Goal: Task Accomplishment & Management: Manage account settings

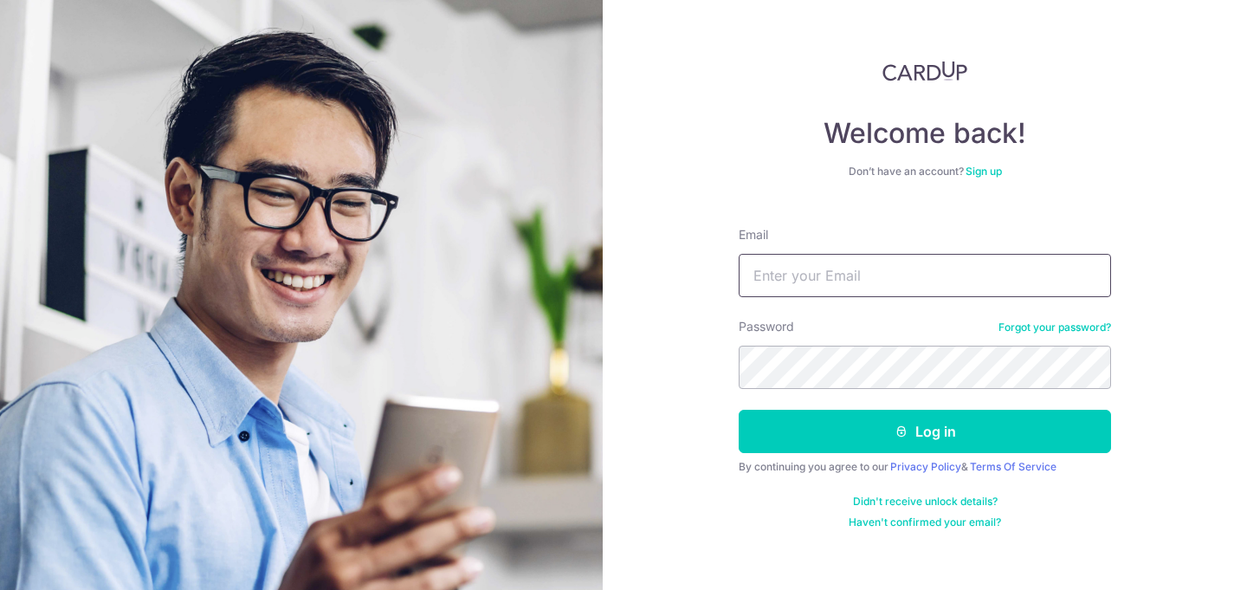
click at [875, 280] on input "Email" at bounding box center [925, 275] width 372 height 43
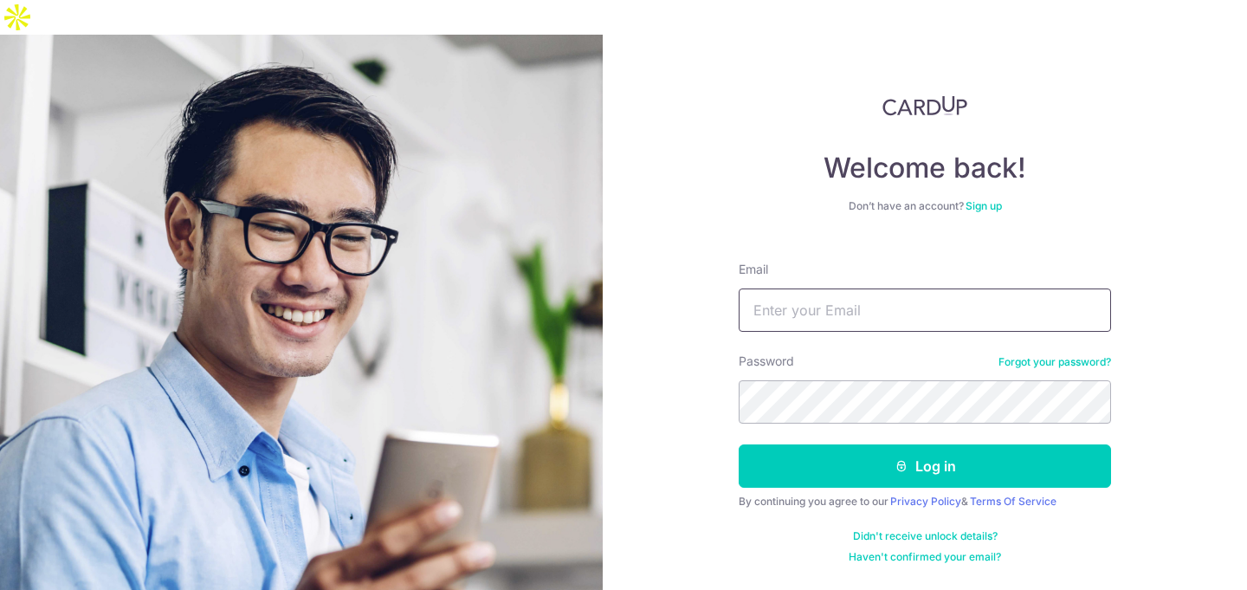
type input "[EMAIL_ADDRESS][DOMAIN_NAME]"
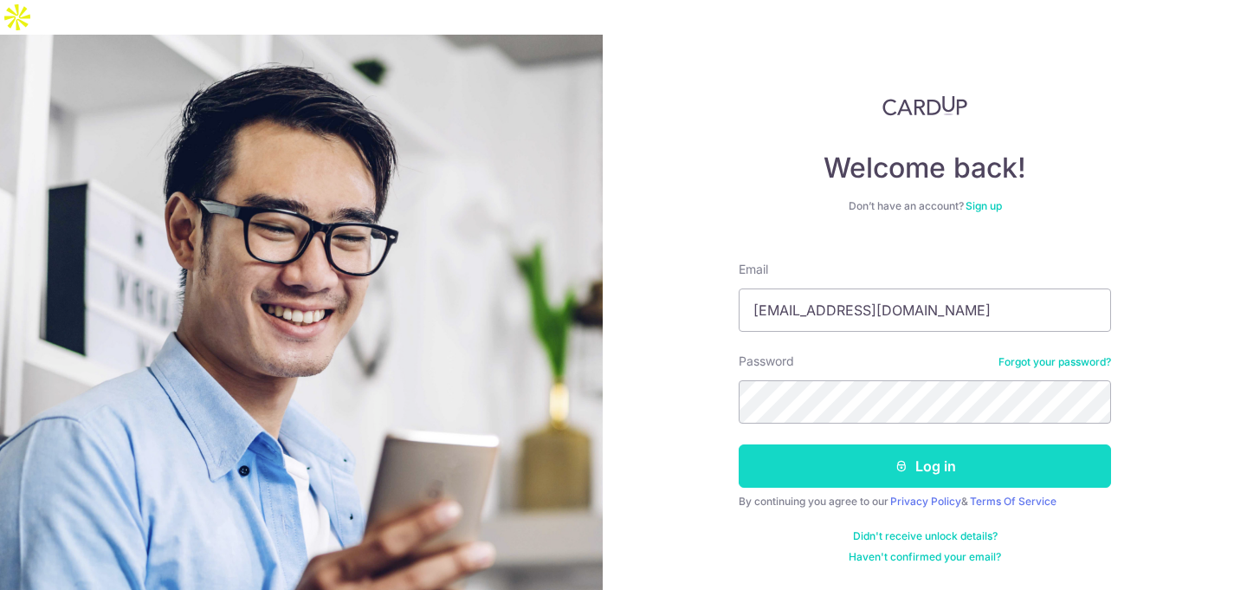
click at [936, 444] on button "Log in" at bounding box center [925, 465] width 372 height 43
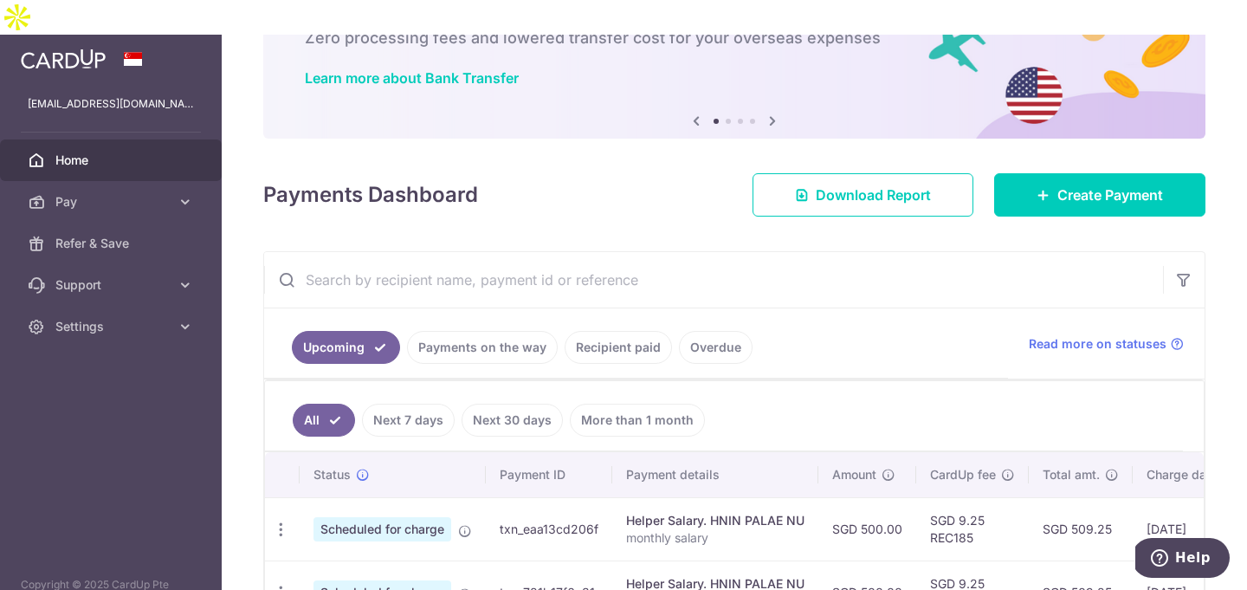
scroll to position [275, 0]
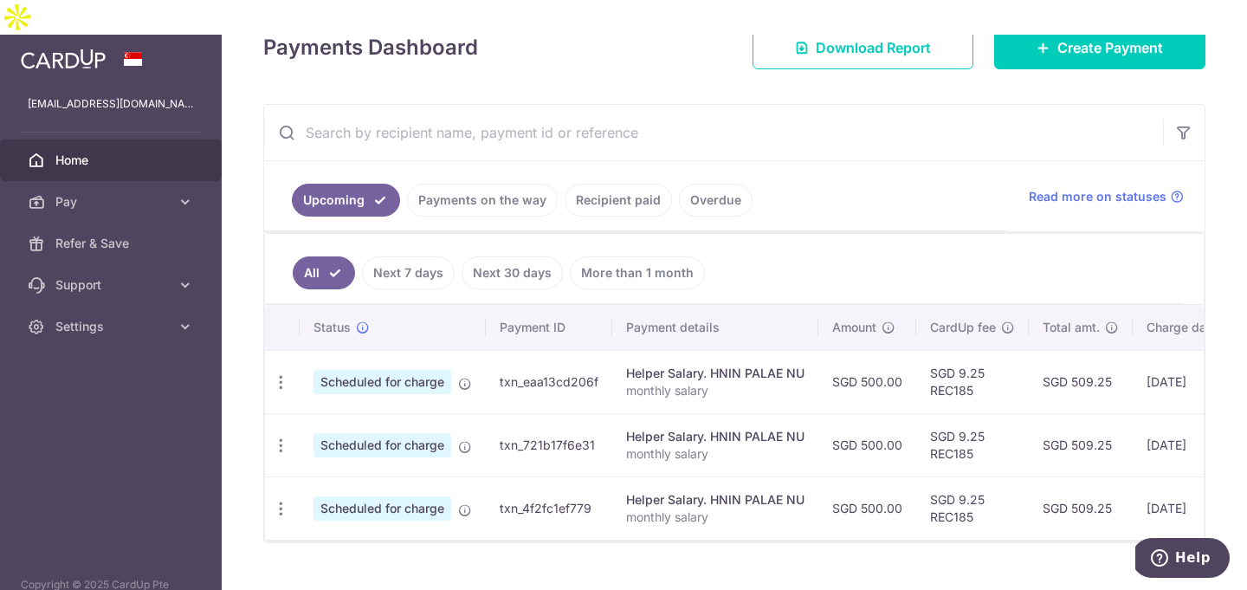
click at [461, 184] on link "Payments on the way" at bounding box center [482, 200] width 151 height 33
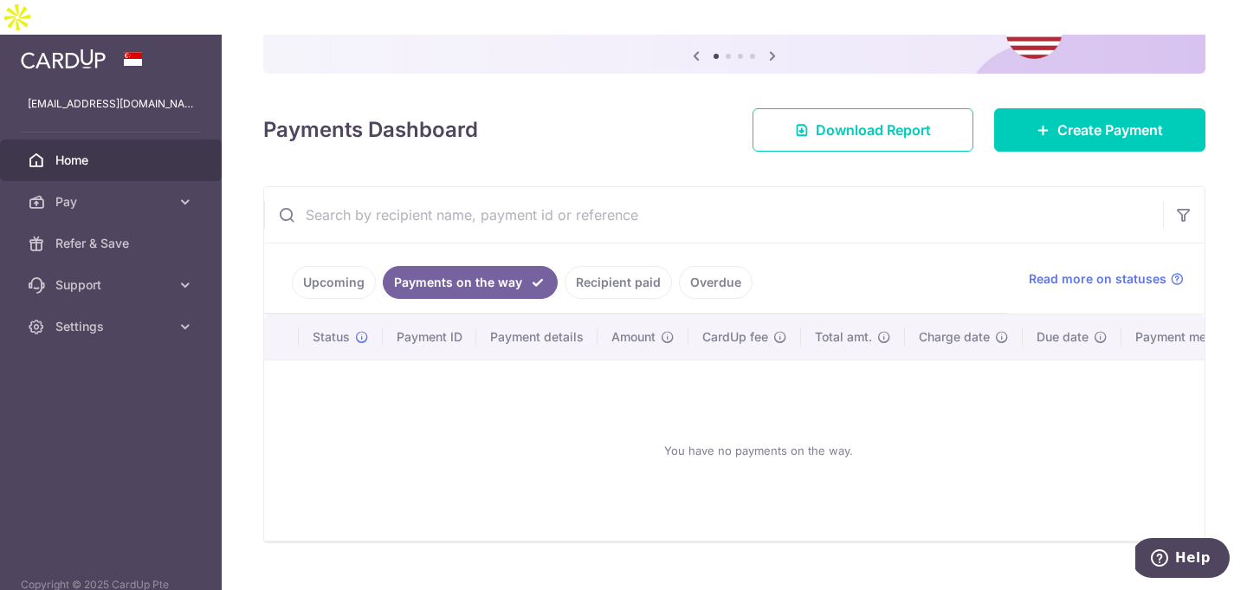
click at [594, 266] on link "Recipient paid" at bounding box center [618, 282] width 107 height 33
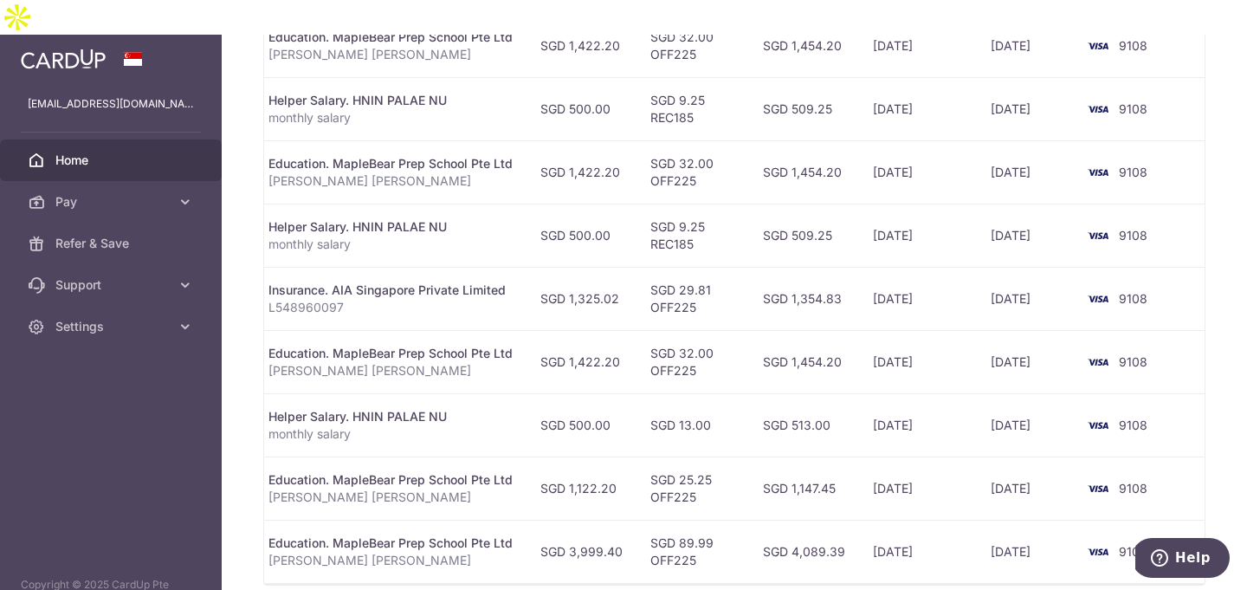
scroll to position [334, 0]
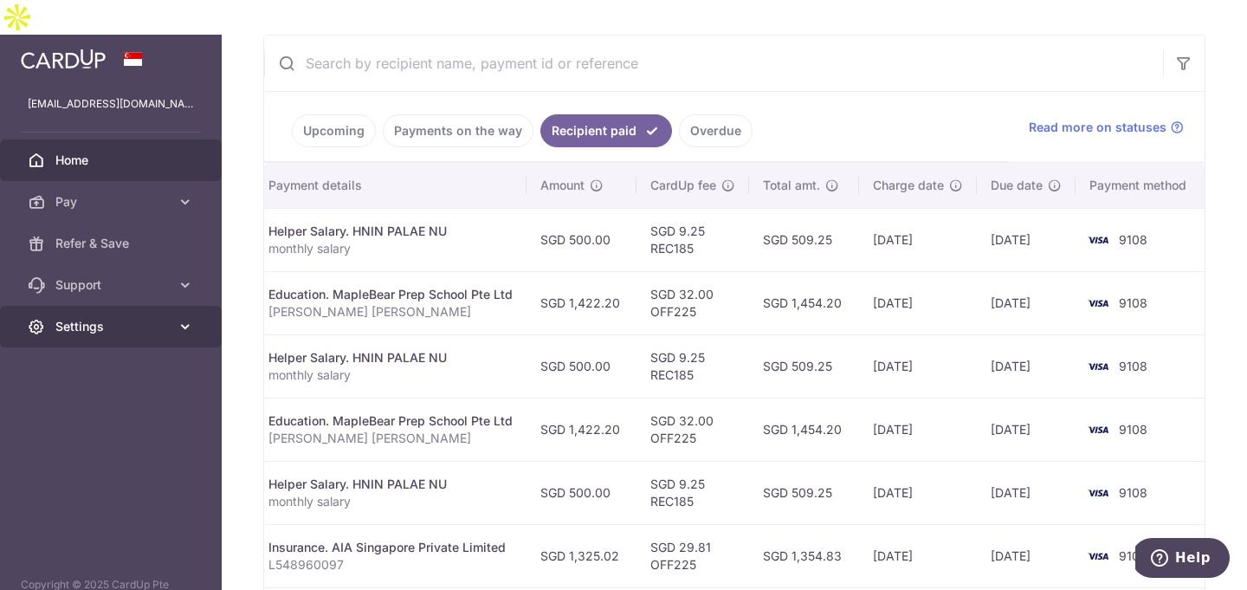
click at [80, 306] on link "Settings" at bounding box center [111, 327] width 222 height 42
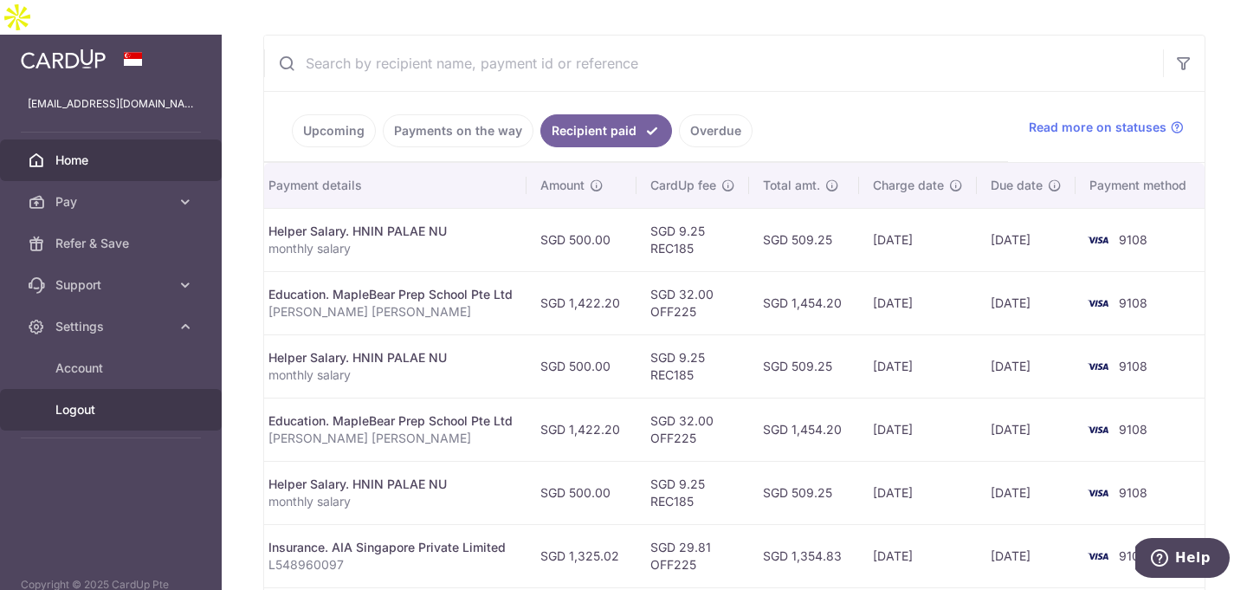
click at [122, 401] on span "Logout" at bounding box center [112, 409] width 114 height 17
